Goal: Information Seeking & Learning: Learn about a topic

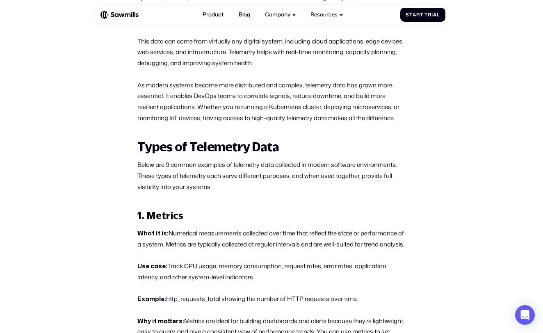
scroll to position [447, 0]
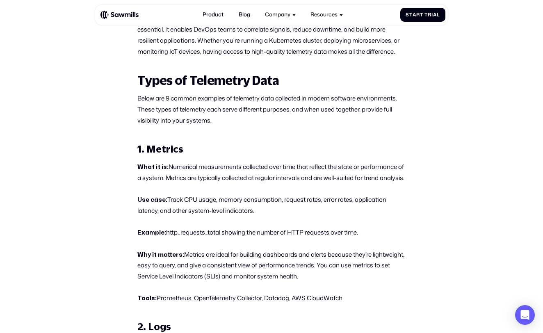
drag, startPoint x: 300, startPoint y: 148, endPoint x: 300, endPoint y: 207, distance: 58.6
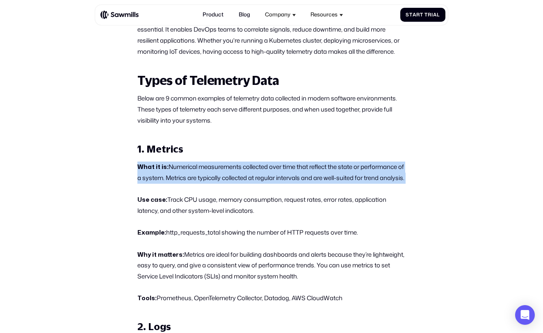
click at [300, 207] on p "Use case: Track CPU usage, memory consumption, request rates, error rates, appl…" at bounding box center [271, 205] width 268 height 22
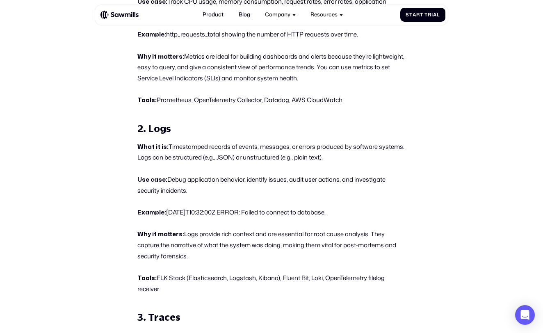
scroll to position [647, 0]
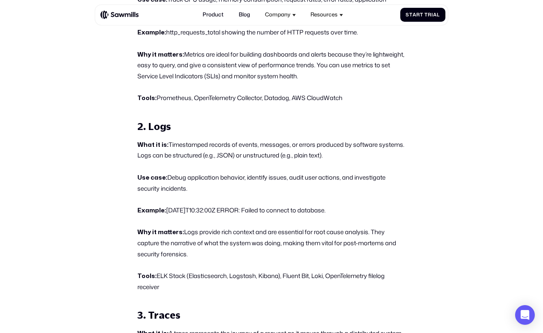
drag, startPoint x: 257, startPoint y: 130, endPoint x: 273, endPoint y: 224, distance: 94.9
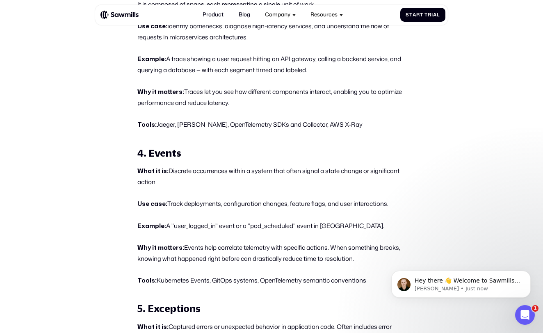
scroll to position [971, 0]
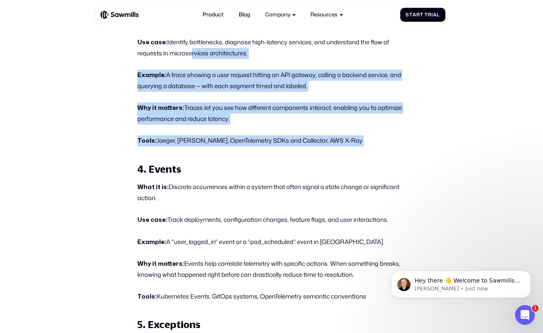
drag, startPoint x: 188, startPoint y: 53, endPoint x: 293, endPoint y: 157, distance: 147.9
click at [293, 163] on h3 "4. Events" at bounding box center [271, 169] width 268 height 13
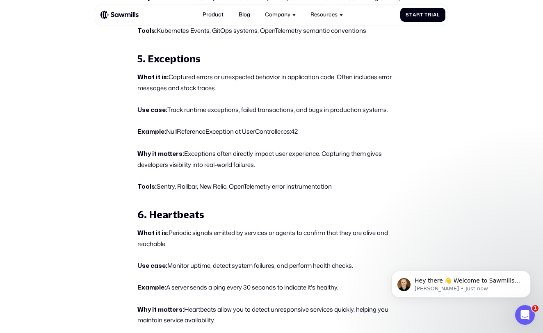
scroll to position [1333, 0]
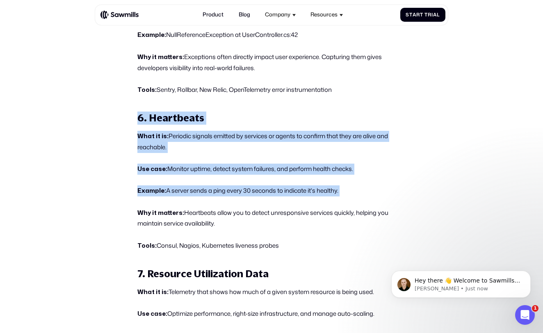
drag, startPoint x: 214, startPoint y: 96, endPoint x: 244, endPoint y: 194, distance: 102.2
click at [244, 194] on div "What Is Telemetry Data? Telemetry data refers to the automatic collection and t…" at bounding box center [271, 34] width 268 height 2051
click at [244, 193] on div "What Is Telemetry Data? Telemetry data refers to the automatic collection and t…" at bounding box center [271, 34] width 268 height 2051
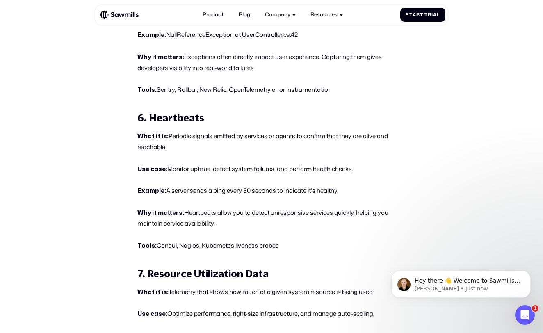
scroll to position [1353, 0]
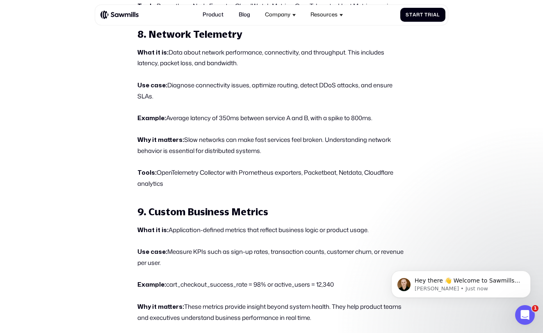
drag, startPoint x: 214, startPoint y: 84, endPoint x: 246, endPoint y: 183, distance: 104.1
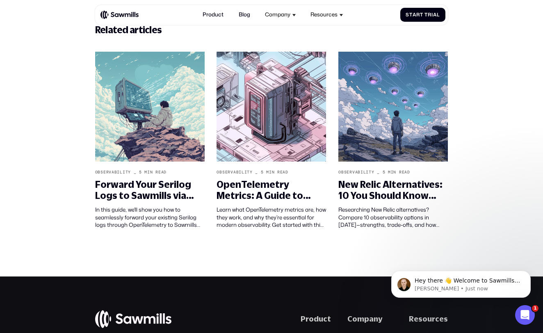
scroll to position [2580, 0]
